Goal: Navigation & Orientation: Find specific page/section

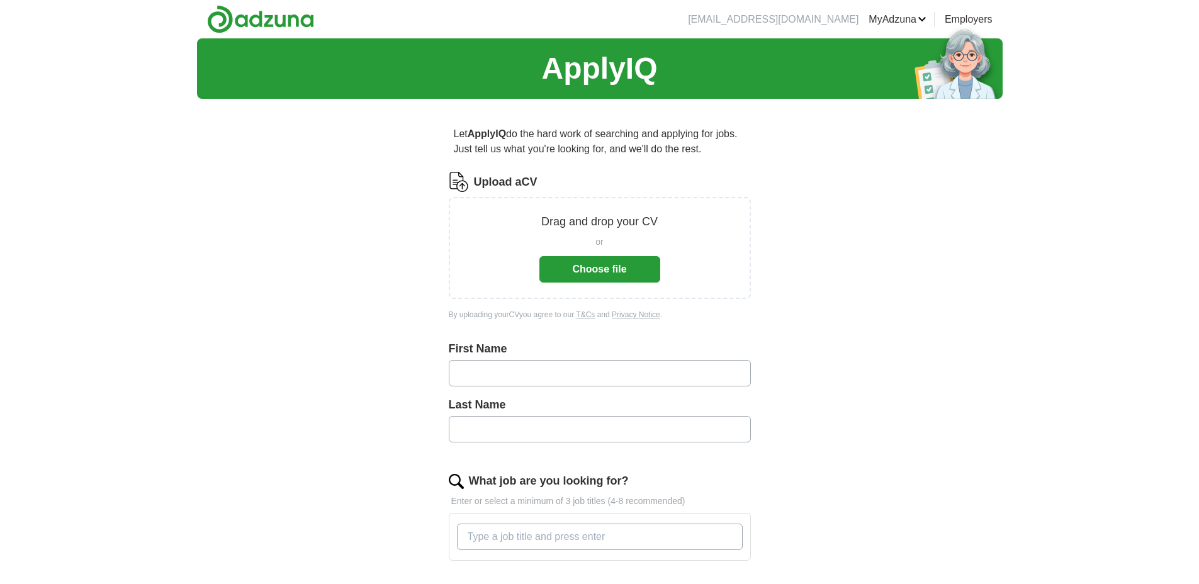
click at [0, 0] on link "CVs" at bounding box center [0, 0] width 0 height 0
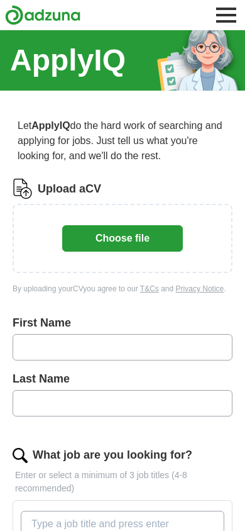
click at [234, 21] on button "Toggle main navigation menu" at bounding box center [227, 15] width 28 height 28
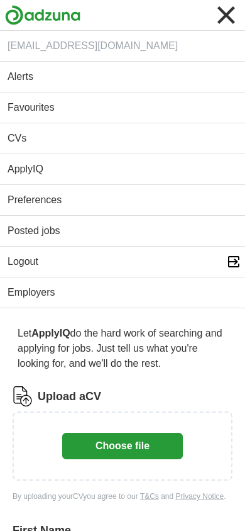
click at [23, 144] on link "CVs" at bounding box center [122, 138] width 245 height 30
